Goal: Check status: Check status

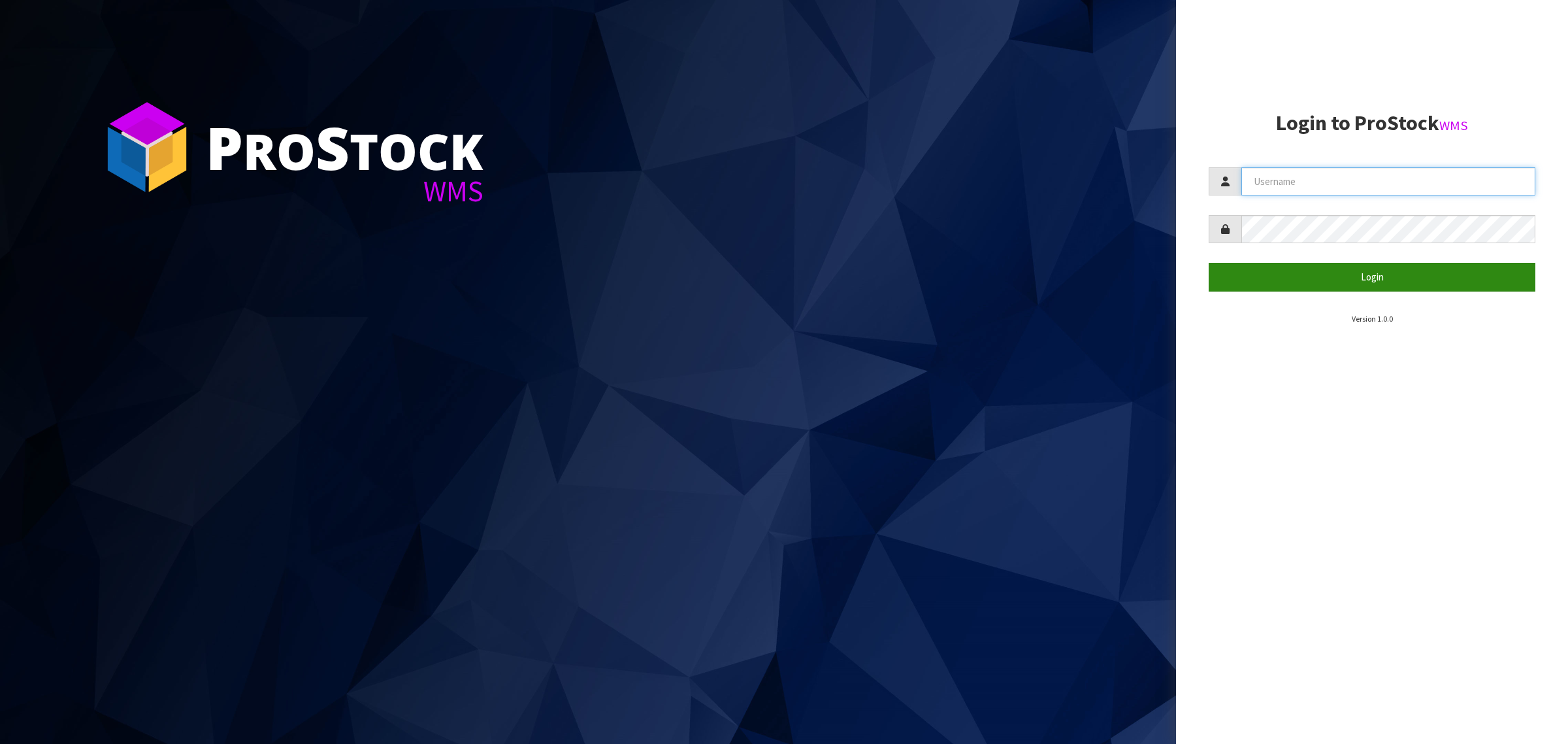
type input "[PERSON_NAME][EMAIL_ADDRESS][DOMAIN_NAME]"
click at [1259, 264] on button "Login" at bounding box center [1372, 277] width 327 height 28
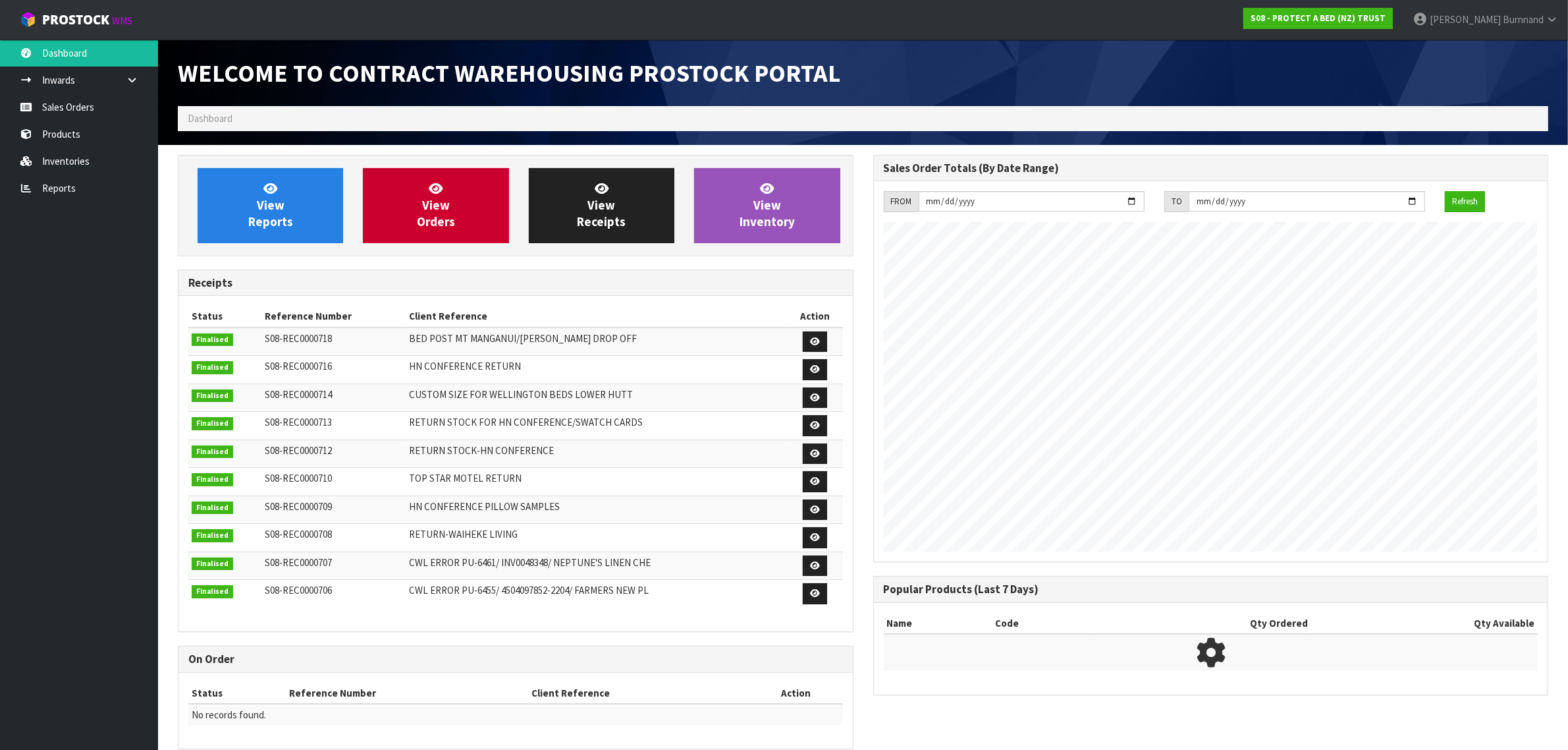
scroll to position [733, 695]
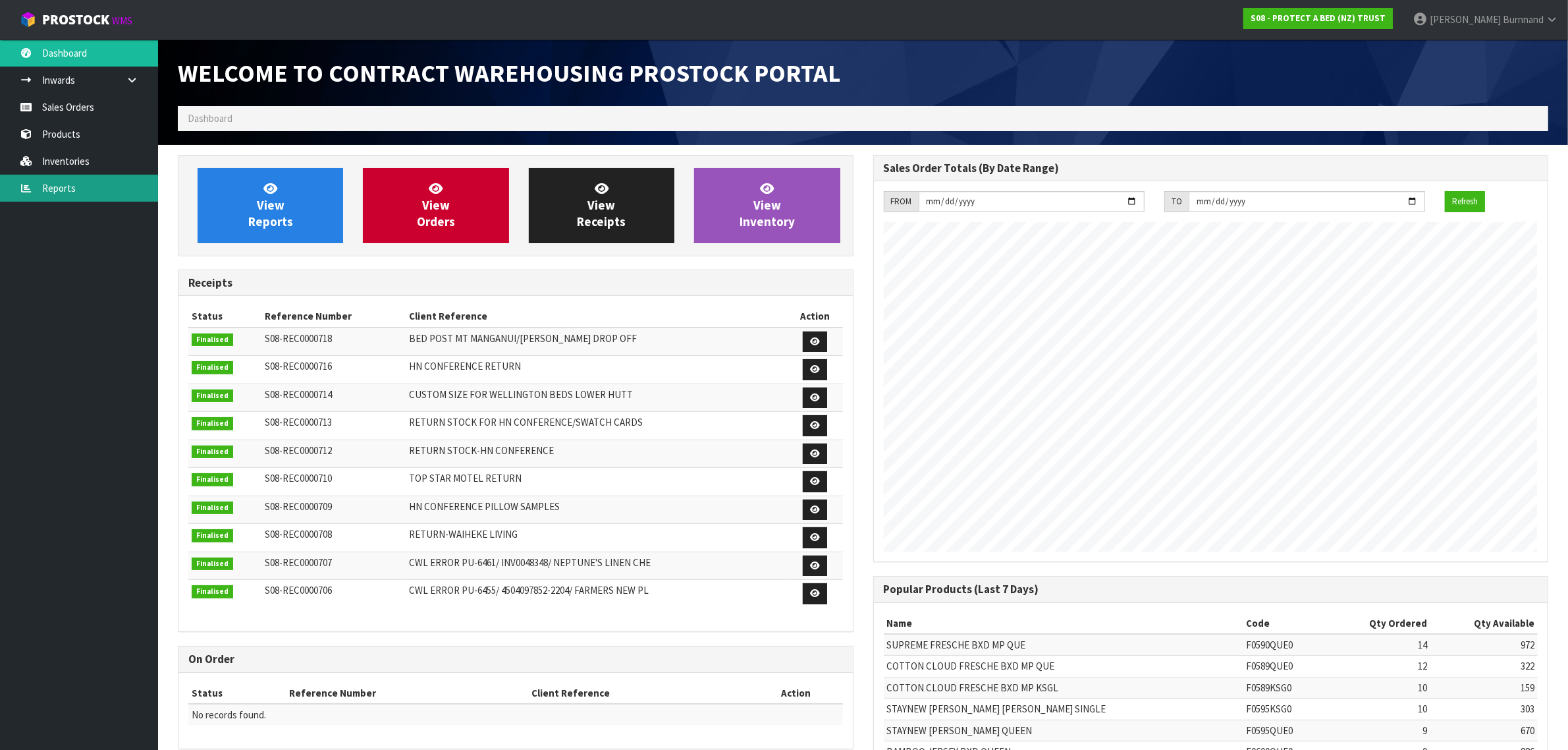
click at [47, 186] on link "Reports" at bounding box center [79, 188] width 158 height 27
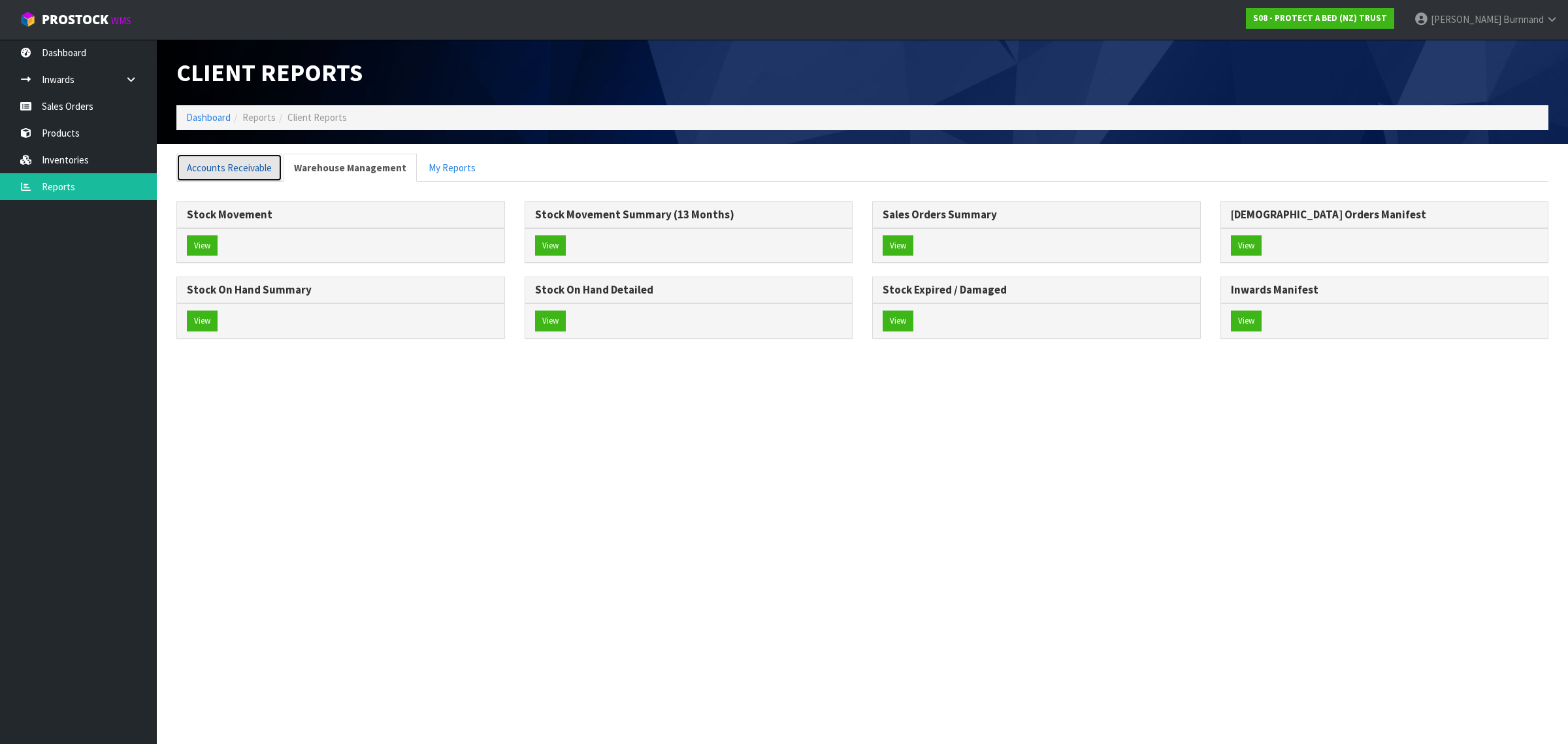
click at [241, 167] on link "Accounts Receivable" at bounding box center [229, 167] width 106 height 28
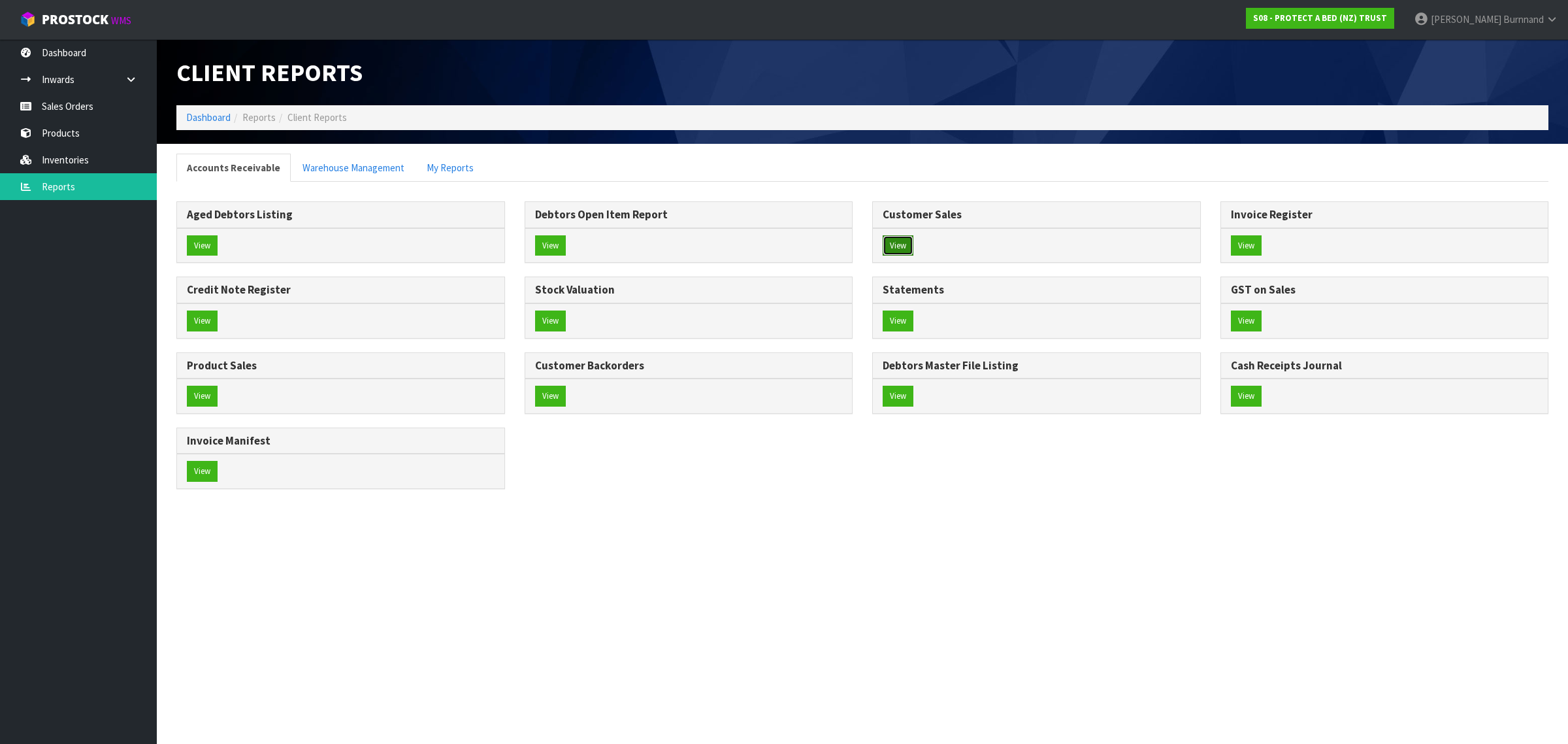
click at [905, 247] on button "View" at bounding box center [898, 246] width 31 height 21
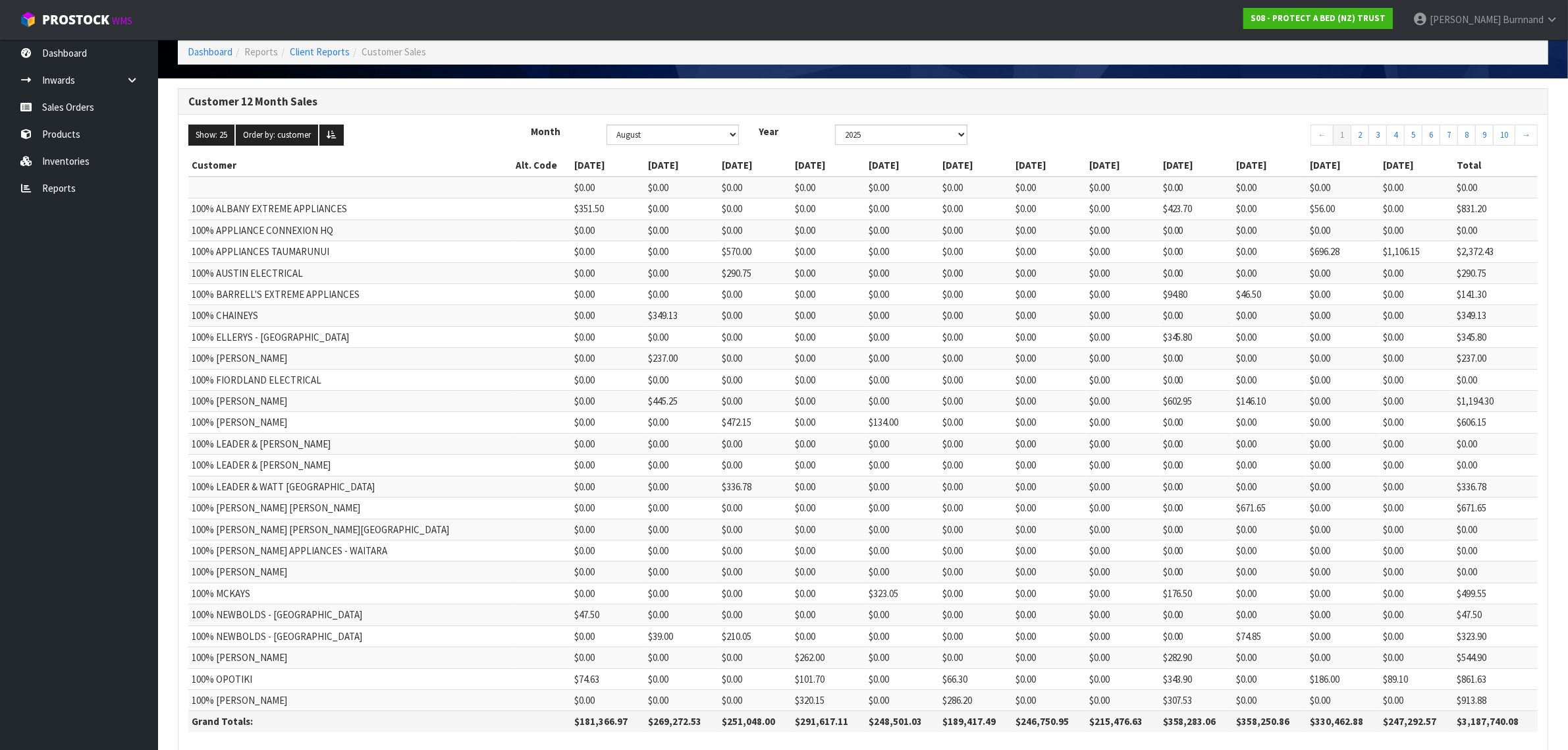
scroll to position [136, 0]
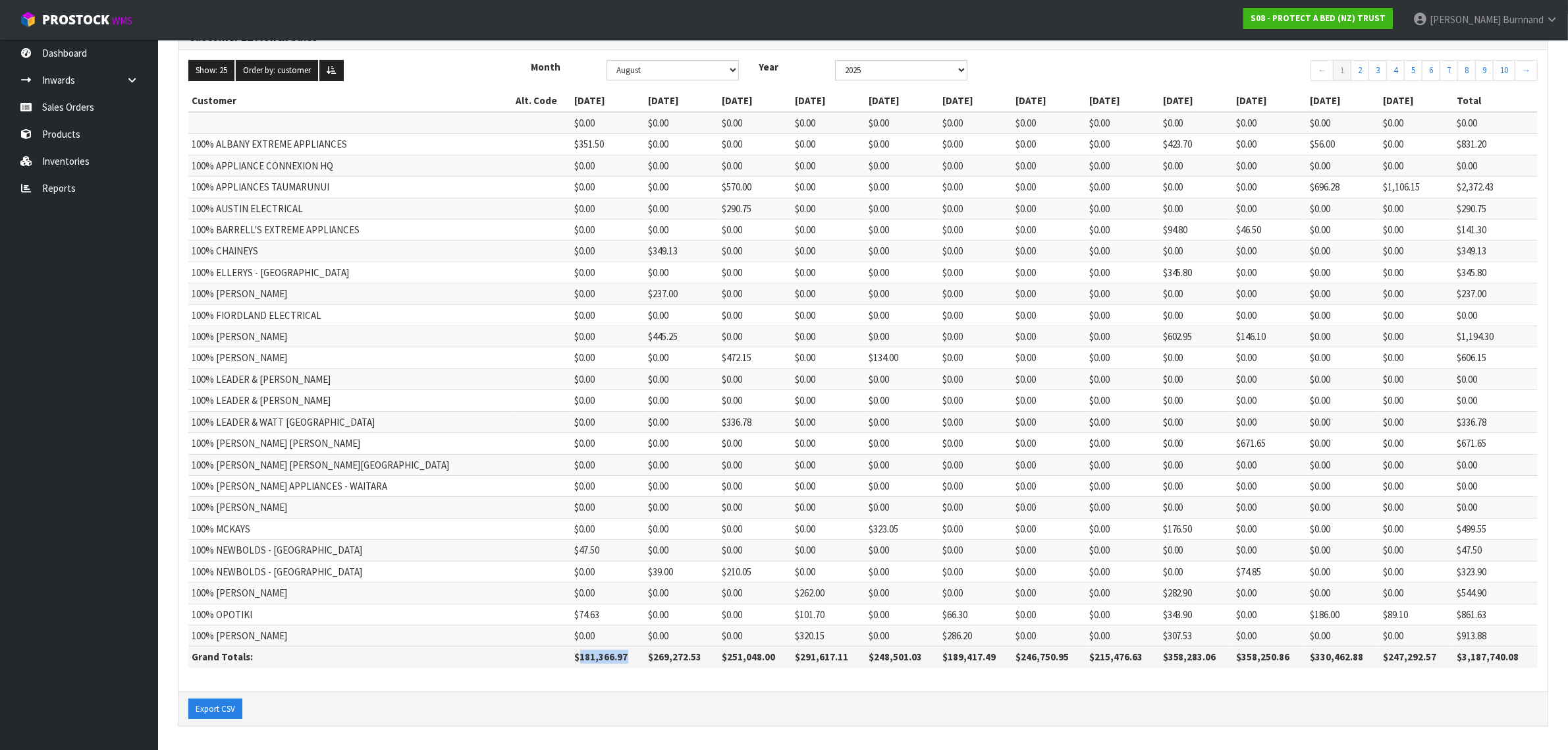
drag, startPoint x: 505, startPoint y: 656, endPoint x: 555, endPoint y: 658, distance: 50.0
click at [571, 658] on th "$181,366.97" at bounding box center [608, 657] width 74 height 21
copy th "181,366.97"
click at [56, 178] on link "Reports" at bounding box center [79, 188] width 158 height 27
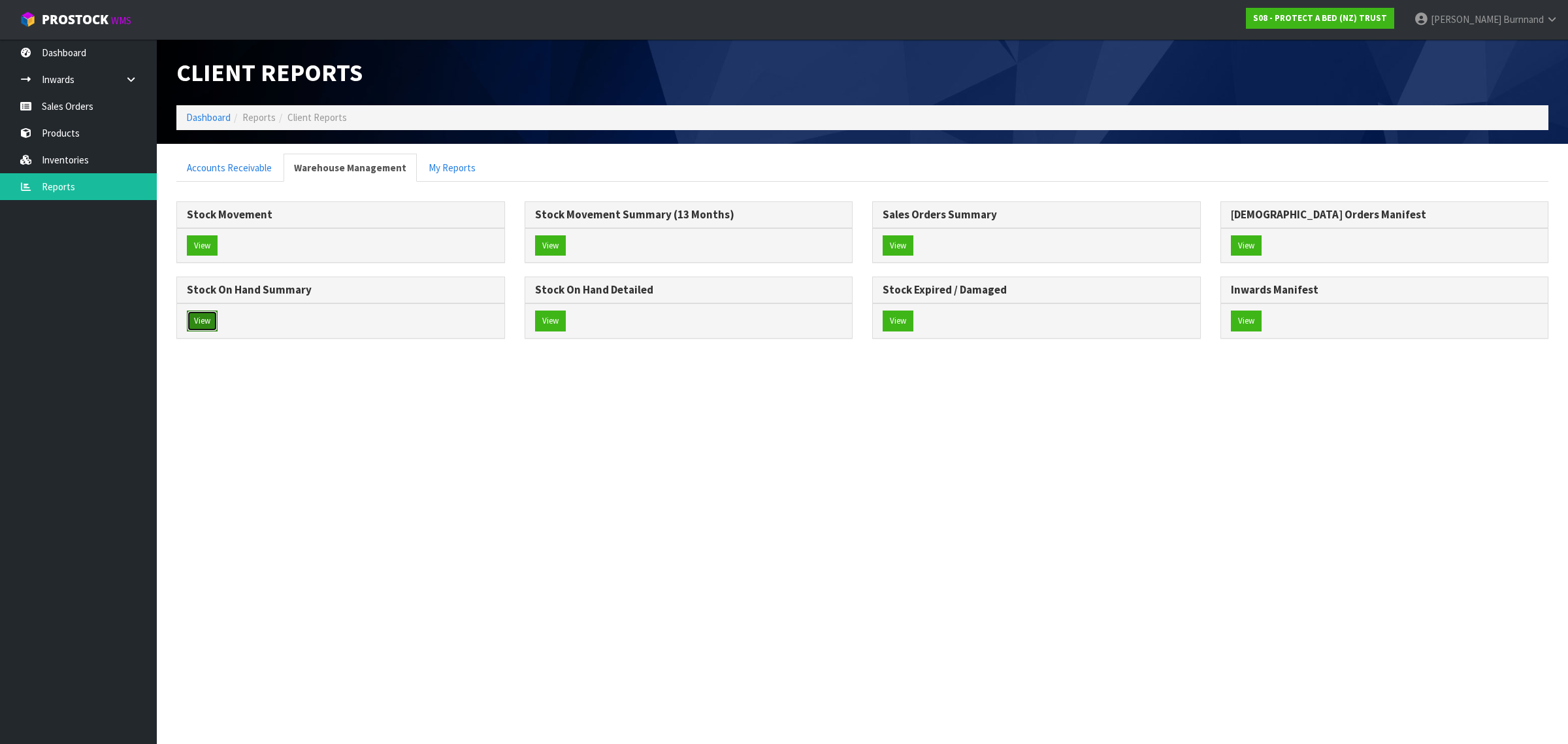
click at [206, 315] on button "View" at bounding box center [202, 321] width 31 height 21
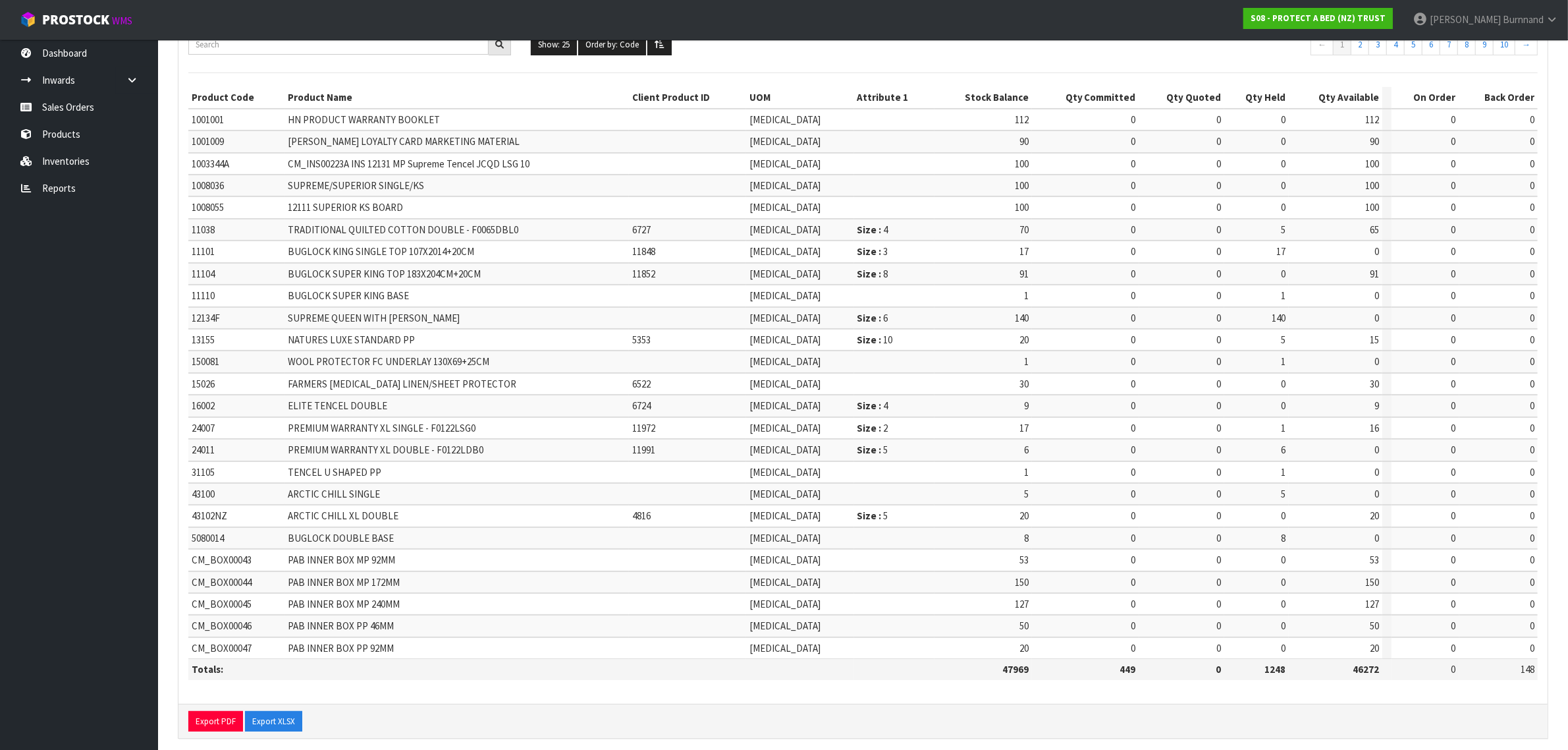
scroll to position [158, 0]
